Goal: Transaction & Acquisition: Purchase product/service

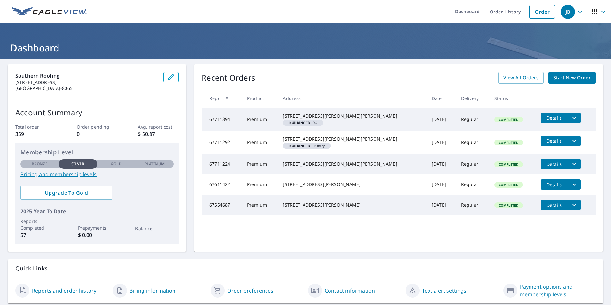
click at [563, 77] on span "Start New Order" at bounding box center [571, 78] width 37 height 8
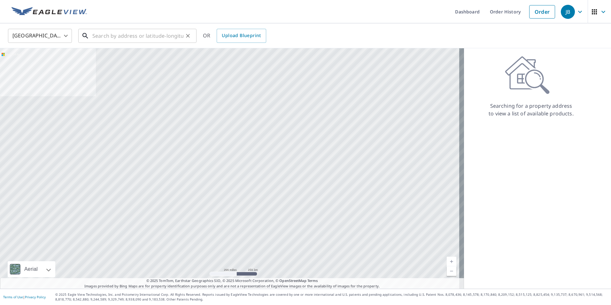
click at [159, 37] on input "text" at bounding box center [137, 36] width 91 height 18
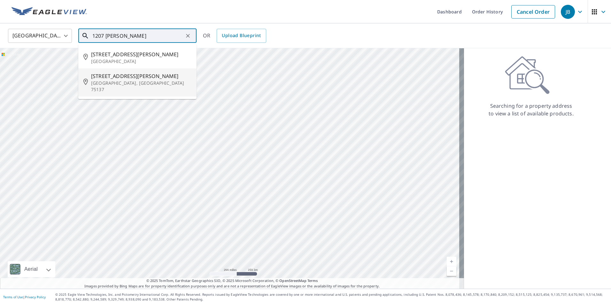
click at [155, 77] on span "[STREET_ADDRESS][PERSON_NAME]" at bounding box center [141, 76] width 100 height 8
type input "[STREET_ADDRESS][PERSON_NAME]"
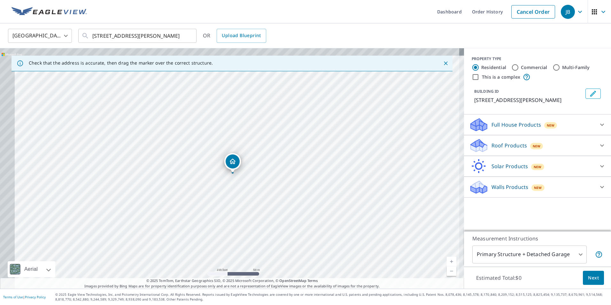
drag, startPoint x: 225, startPoint y: 177, endPoint x: 241, endPoint y: 185, distance: 18.4
click at [241, 185] on div "[STREET_ADDRESS][PERSON_NAME]" at bounding box center [232, 168] width 464 height 240
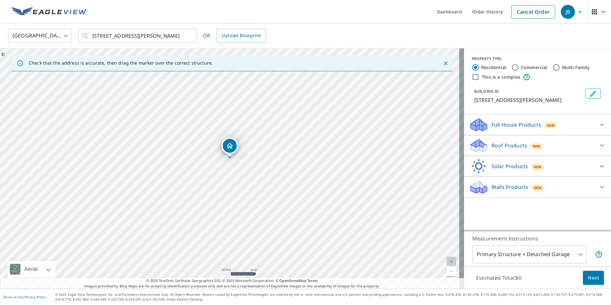
drag, startPoint x: 234, startPoint y: 176, endPoint x: 253, endPoint y: 193, distance: 25.4
click at [253, 193] on div "[STREET_ADDRESS][PERSON_NAME]" at bounding box center [232, 168] width 464 height 240
click at [559, 142] on div "Roof Products New" at bounding box center [531, 145] width 125 height 15
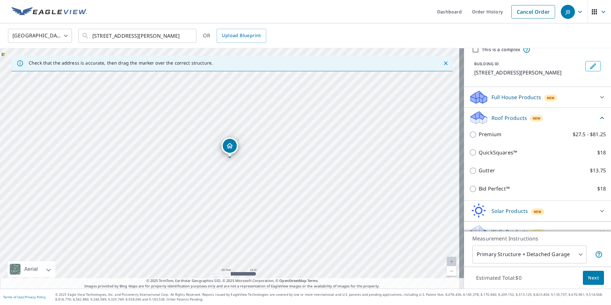
scroll to position [34, 0]
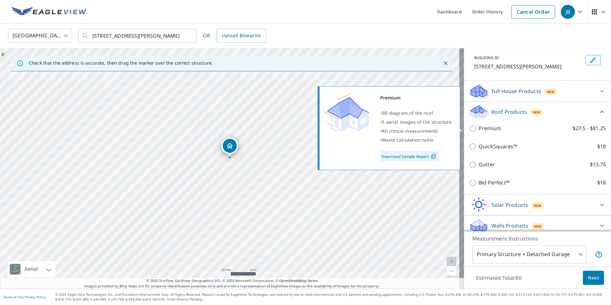
click at [502, 131] on label "Premium $27.5 - $81.25" at bounding box center [542, 128] width 127 height 8
click at [479, 131] on input "Premium $27.5 - $81.25" at bounding box center [474, 129] width 10 height 8
checkbox input "true"
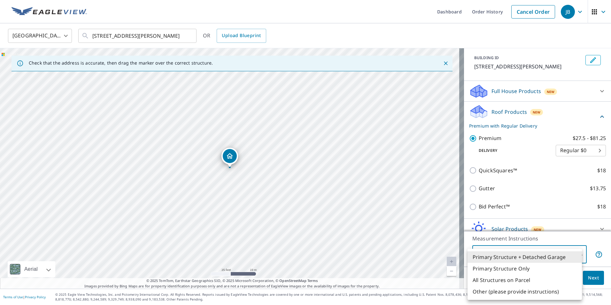
click at [566, 255] on body "JB JB Dashboard Order History Cancel Order JB United States [GEOGRAPHIC_DATA] ​…" at bounding box center [305, 152] width 611 height 305
click at [557, 270] on li "Primary Structure Only" at bounding box center [524, 269] width 114 height 12
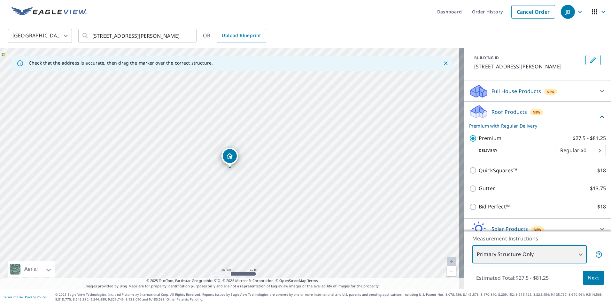
type input "2"
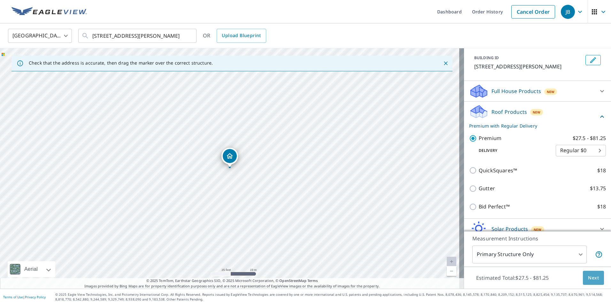
click at [590, 277] on span "Next" at bounding box center [593, 278] width 11 height 8
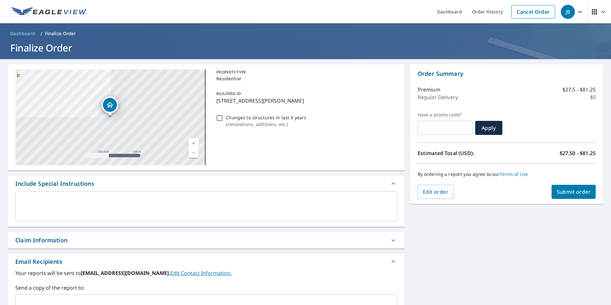
click at [566, 196] on button "Submit order" at bounding box center [573, 192] width 44 height 14
